Goal: Download file/media

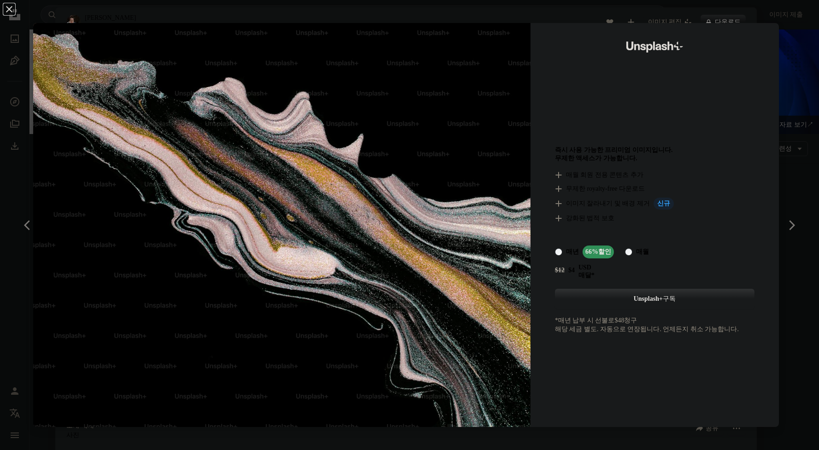
scroll to position [788, 0]
